Goal: Use online tool/utility: Utilize a website feature to perform a specific function

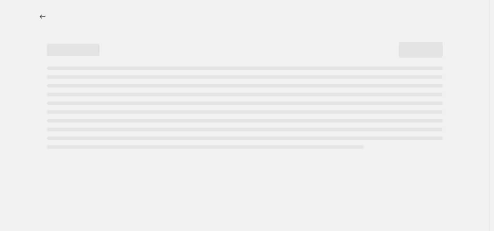
select select "percentage"
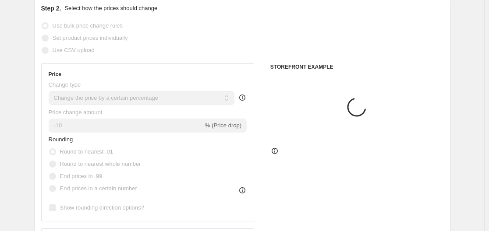
scroll to position [175, 0]
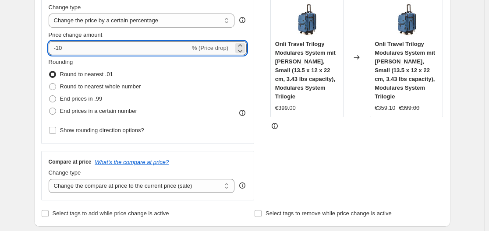
click at [139, 46] on input "-10" at bounding box center [120, 48] width 142 height 14
type input "-1"
type input "-35"
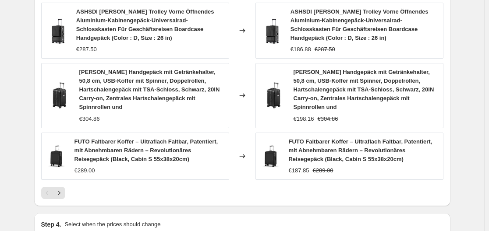
scroll to position [729, 0]
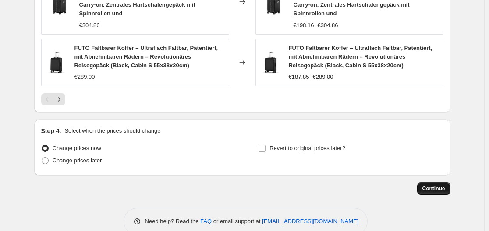
click at [433, 185] on span "Continue" at bounding box center [434, 188] width 23 height 7
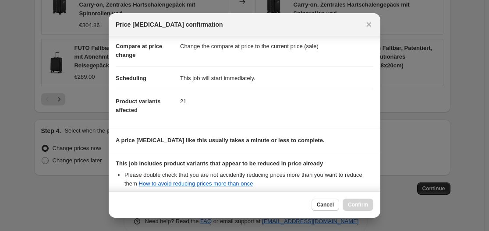
scroll to position [138, 0]
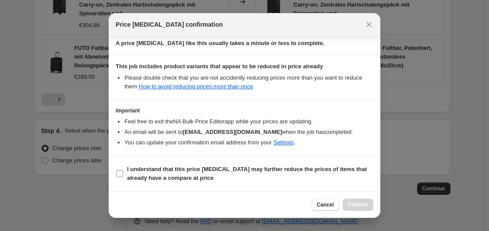
click at [126, 175] on label "I understand that this price change job may further reduce the prices of items …" at bounding box center [245, 174] width 258 height 21
click at [123, 175] on input "I understand that this price change job may further reduce the prices of items …" at bounding box center [119, 174] width 7 height 7
checkbox input "true"
click at [360, 205] on span "Confirm" at bounding box center [358, 205] width 20 height 7
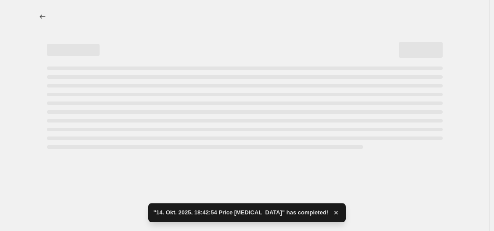
select select "percentage"
